Goal: Task Accomplishment & Management: Complete application form

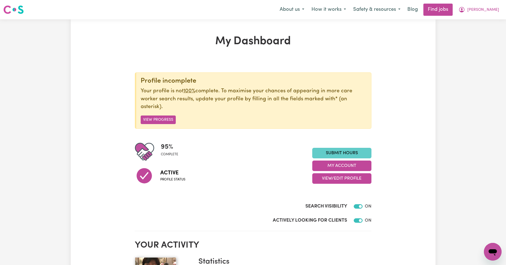
click at [324, 152] on link "Submit Hours" at bounding box center [341, 153] width 59 height 10
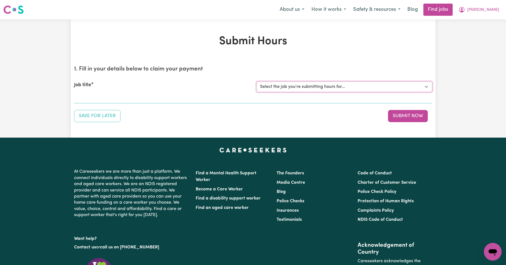
click at [426, 87] on select "Select the job you're submitting hours for... [Kishore Hands Of Care] Support W…" at bounding box center [344, 86] width 176 height 10
select select "13898"
click at [256, 81] on select "Select the job you're submitting hours for... [Kishore Hands Of Care] Support W…" at bounding box center [344, 86] width 176 height 10
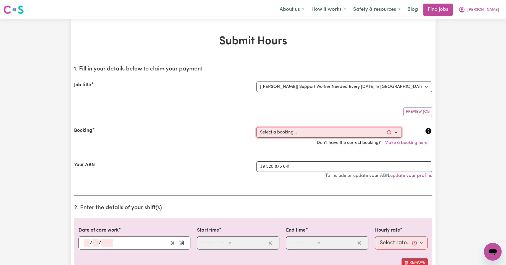
click at [395, 132] on select "Select a booking... [DATE] 11:30am to 02:00pm (RECURRING) [DATE] 11:30am to 02:…" at bounding box center [328, 132] width 145 height 10
click at [282, 181] on div "39 520 875 641 To include or update your ABN, update your profile ." at bounding box center [344, 172] width 182 height 23
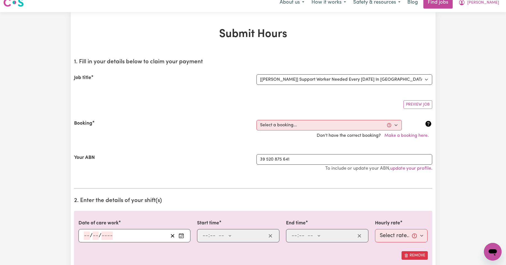
scroll to position [9, 0]
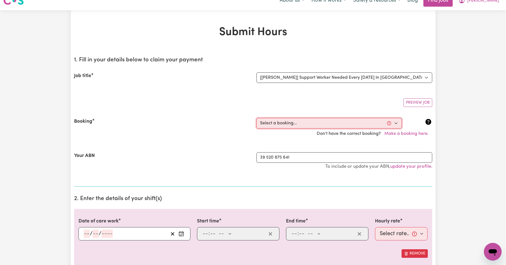
click at [396, 123] on select "Select a booking... [DATE] 11:30am to 02:00pm (RECURRING) [DATE] 11:30am to 02:…" at bounding box center [328, 123] width 145 height 10
select select "335180"
click at [256, 118] on select "Select a booking... [DATE] 11:30am to 02:00pm (RECURRING) [DATE] 11:30am to 02:…" at bounding box center [328, 123] width 145 height 10
type input "[DATE]"
type input "19"
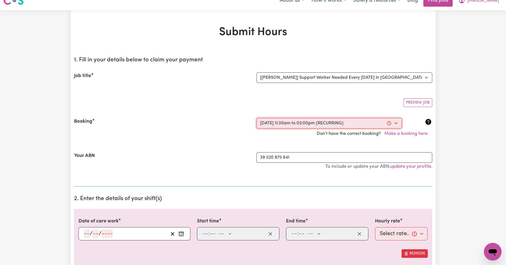
type input "8"
type input "2025"
type input "11:30"
type input "11"
type input "30"
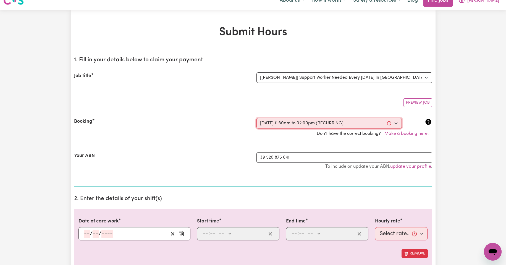
select select "am"
type input "14:00"
type input "2"
type input "0"
select select "pm"
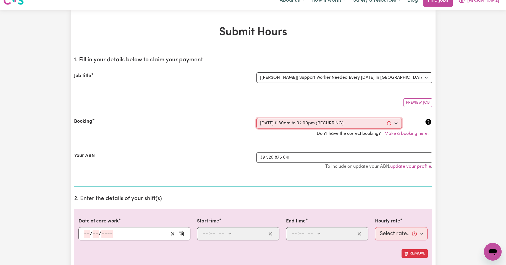
select select "44-Weekday"
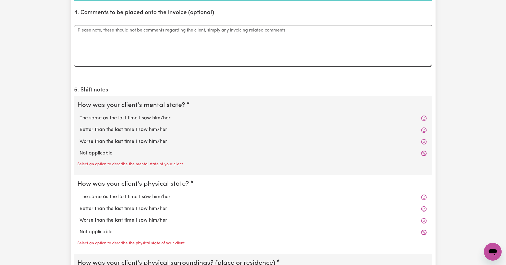
scroll to position [368, 0]
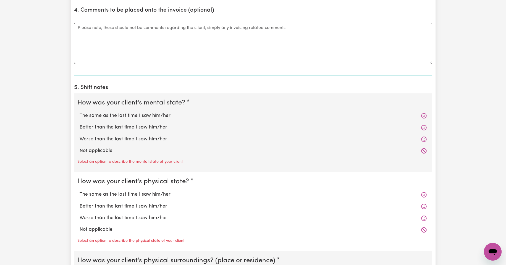
click at [145, 116] on label "The same as the last time I saw him/her" at bounding box center [253, 115] width 347 height 7
click at [80, 112] on input "The same as the last time I saw him/her" at bounding box center [79, 112] width 0 height 0
radio input "true"
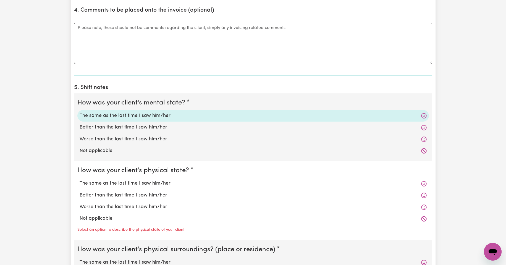
click at [96, 184] on label "The same as the last time I saw him/her" at bounding box center [253, 183] width 347 height 7
click at [80, 180] on input "The same as the last time I saw him/her" at bounding box center [79, 180] width 0 height 0
radio input "true"
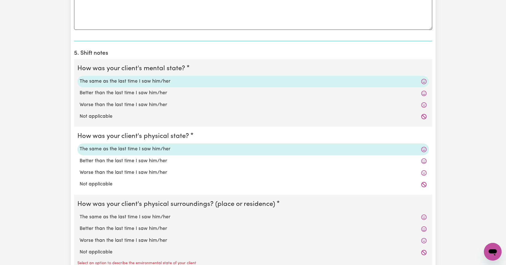
scroll to position [405, 0]
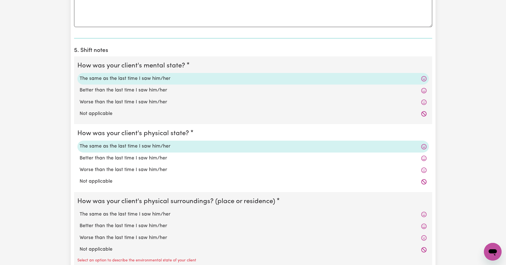
click at [130, 213] on label "The same as the last time I saw him/her" at bounding box center [253, 214] width 347 height 7
click at [80, 211] on input "The same as the last time I saw him/her" at bounding box center [79, 210] width 0 height 0
radio input "true"
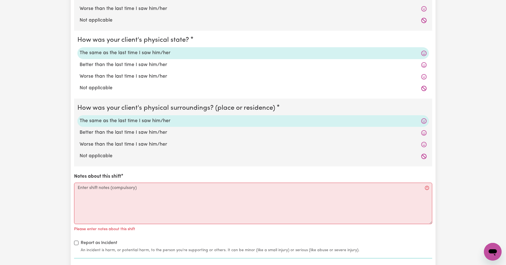
scroll to position [525, 0]
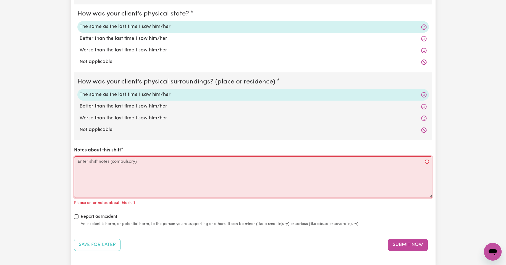
click at [96, 165] on textarea "Notes about this shift" at bounding box center [253, 176] width 358 height 41
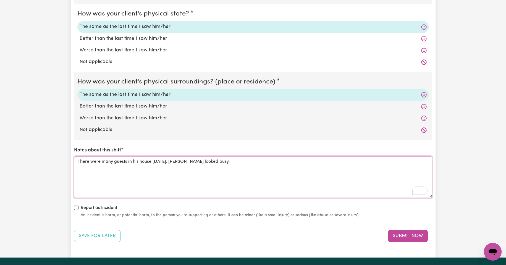
type textarea "There were many guests in his house [DATE]. [PERSON_NAME] looked busy."
click at [421, 190] on icon "Open Grammarly. 0 Suggestions." at bounding box center [423, 190] width 4 height 4
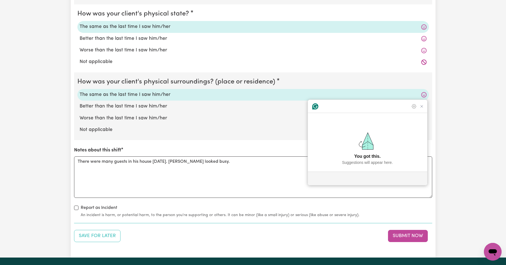
click at [424, 110] on icon "Close Grammarly Assistant" at bounding box center [421, 106] width 7 height 7
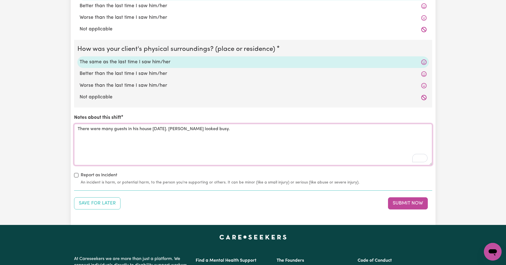
scroll to position [561, 0]
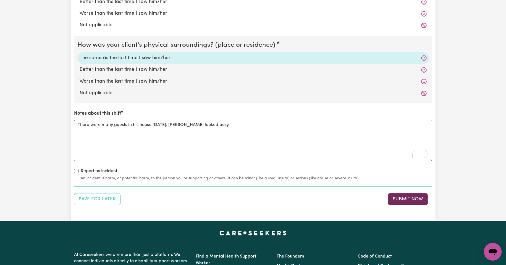
click at [407, 200] on button "Submit Now" at bounding box center [408, 199] width 40 height 12
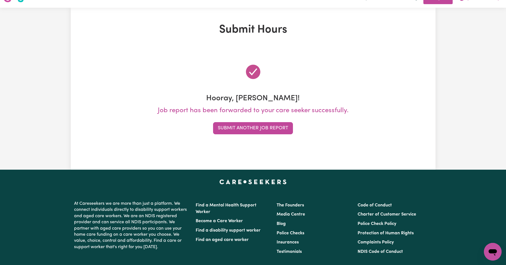
scroll to position [0, 0]
